Goal: Transaction & Acquisition: Purchase product/service

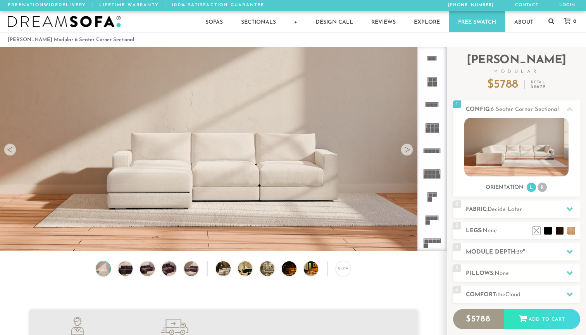
scroll to position [8605, 586]
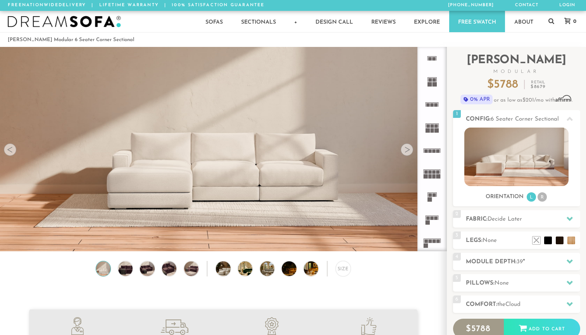
drag, startPoint x: 309, startPoint y: 222, endPoint x: 240, endPoint y: 213, distance: 70.0
click at [240, 213] on video at bounding box center [223, 122] width 446 height 223
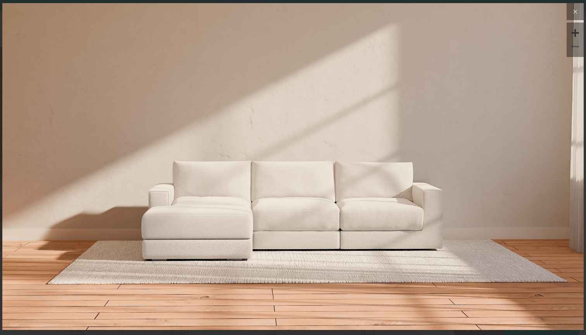
click at [576, 13] on icon at bounding box center [574, 11] width 3 height 3
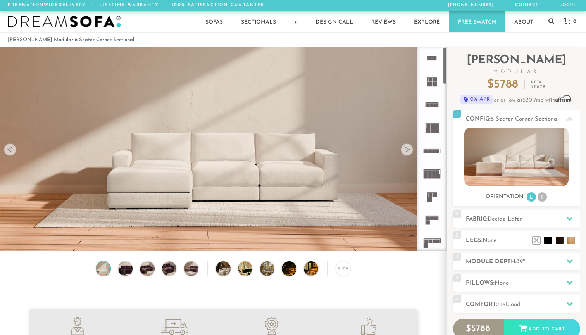
scroll to position [21, 0]
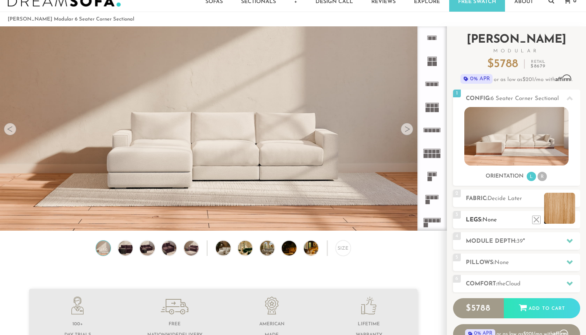
click at [570, 218] on li at bounding box center [559, 207] width 31 height 31
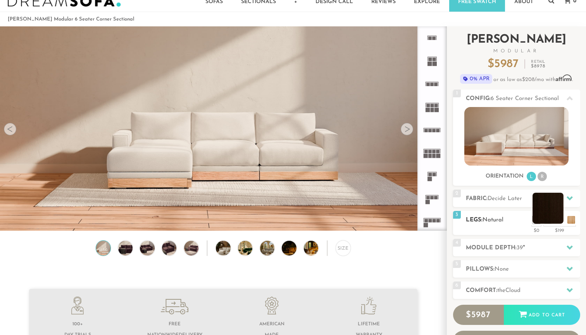
click at [558, 220] on li at bounding box center [547, 207] width 31 height 31
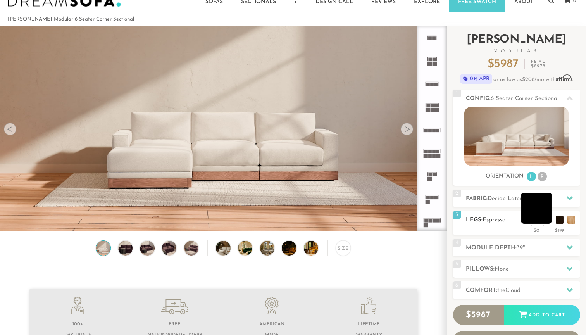
click at [547, 220] on li at bounding box center [536, 207] width 31 height 31
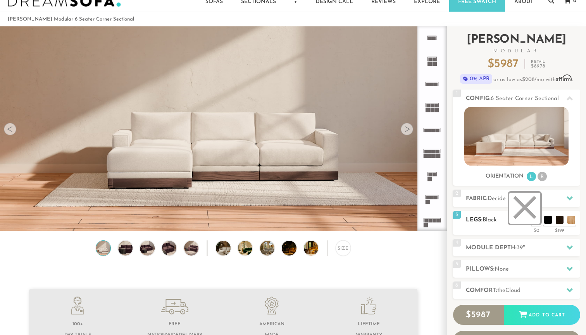
click at [533, 219] on li at bounding box center [524, 207] width 31 height 31
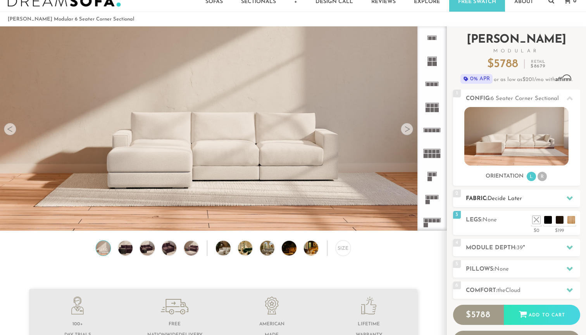
click at [499, 192] on div "2 Fabric: Decide Later" at bounding box center [516, 197] width 127 height 17
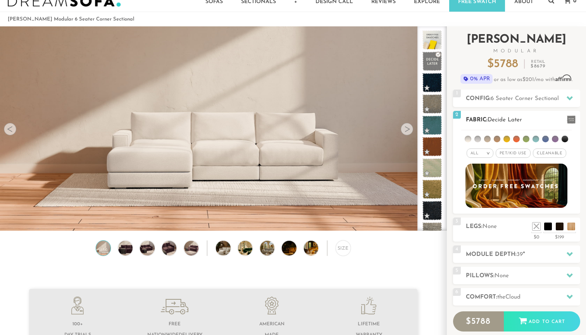
click at [511, 151] on span "Pet/Kid Use x" at bounding box center [512, 152] width 35 height 9
click at [546, 151] on span "Cleanable x" at bounding box center [551, 152] width 33 height 9
click at [497, 119] on span "Decide Later" at bounding box center [504, 120] width 34 height 6
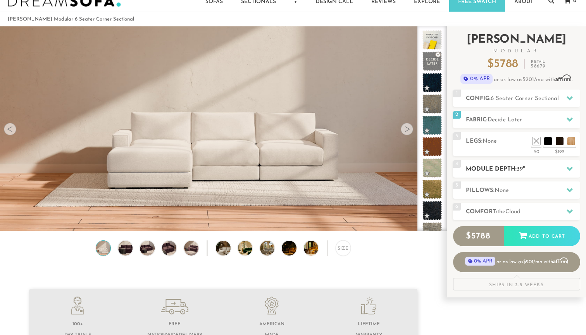
click at [495, 165] on h2 "Module Depth: 39 "" at bounding box center [523, 169] width 114 height 9
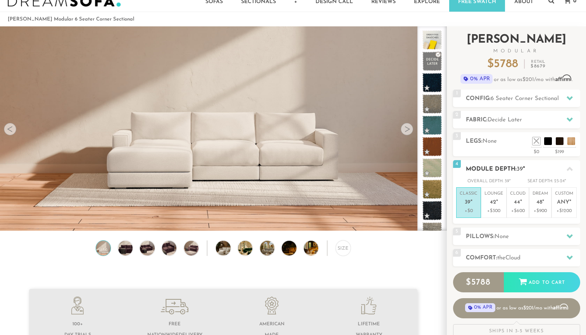
click at [495, 165] on h2 "Module Depth: 39 "" at bounding box center [523, 169] width 114 height 9
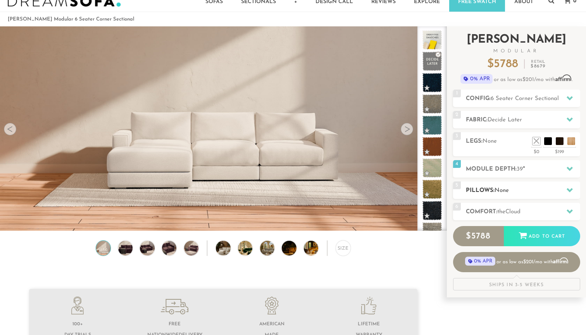
click at [494, 187] on h2 "Pillows: None" at bounding box center [523, 190] width 114 height 9
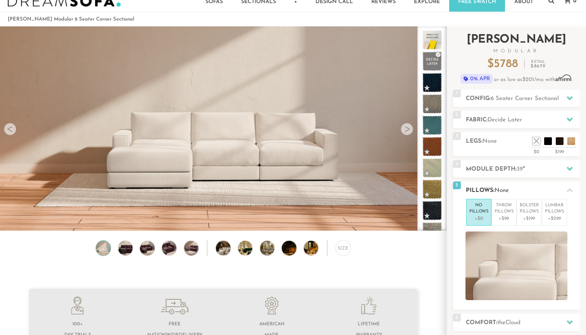
click at [494, 187] on h2 "Pillows: None" at bounding box center [523, 190] width 114 height 9
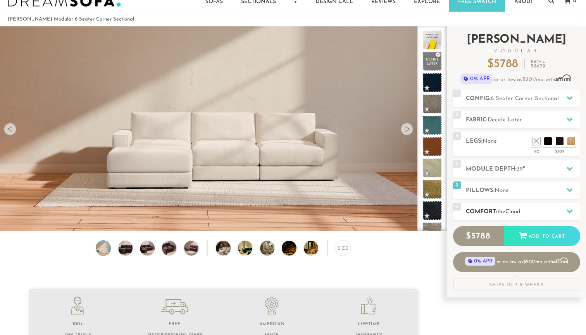
click at [493, 210] on h2 "Comfort: the Cloud" at bounding box center [523, 211] width 114 height 9
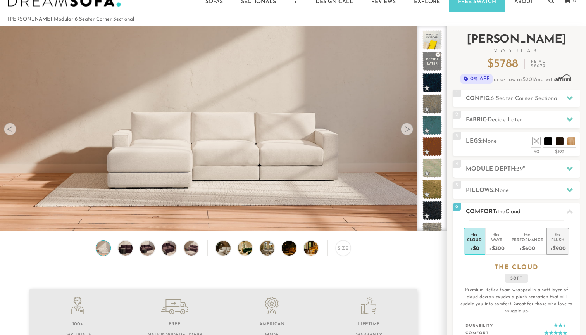
click at [562, 242] on div "+$900" at bounding box center [558, 247] width 16 height 11
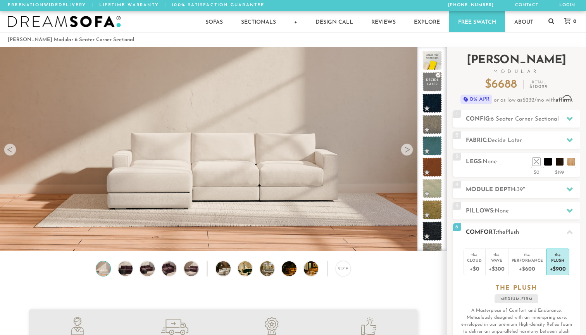
scroll to position [0, 0]
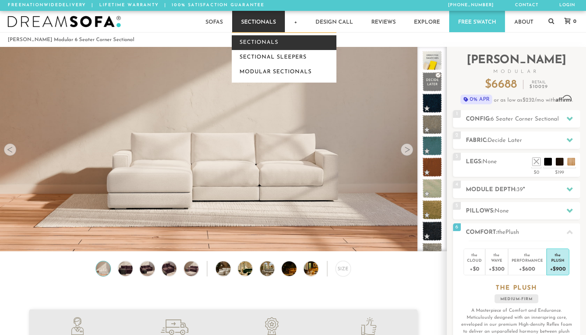
click at [265, 40] on link "Sectionals" at bounding box center [284, 42] width 105 height 15
